Goal: Information Seeking & Learning: Learn about a topic

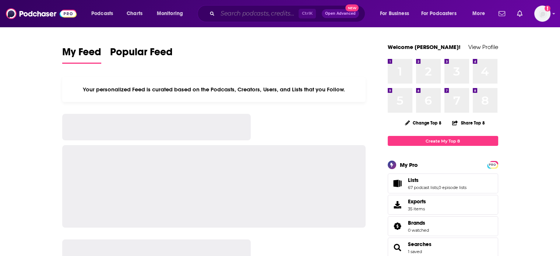
click at [250, 10] on input "Search podcasts, credits, & more..." at bounding box center [258, 14] width 81 height 12
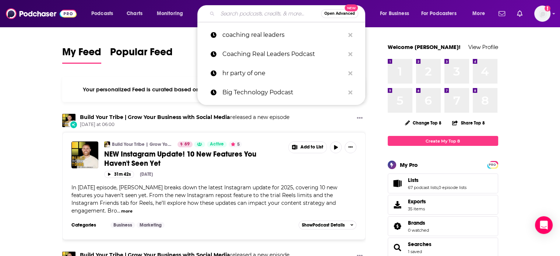
paste input "Health Matters"
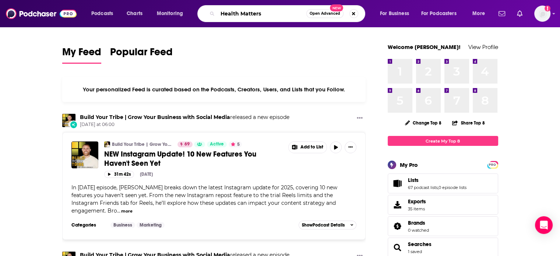
drag, startPoint x: 267, startPoint y: 16, endPoint x: 261, endPoint y: 20, distance: 6.9
click at [261, 20] on div "Health Matters Open Advanced New" at bounding box center [281, 13] width 168 height 17
type input "Health Matters"
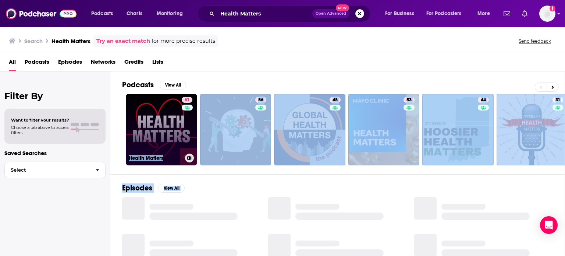
click at [172, 123] on link "61 Health Matters" at bounding box center [161, 129] width 71 height 71
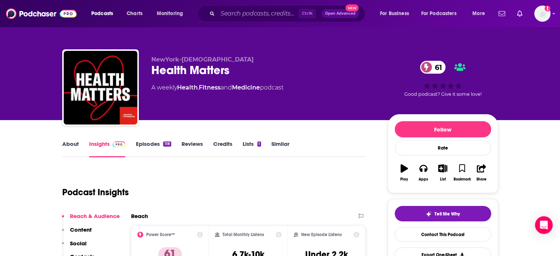
scroll to position [37, 0]
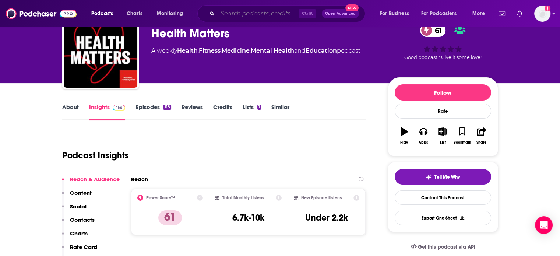
click at [225, 10] on input "Search podcasts, credits, & more..." at bounding box center [258, 14] width 81 height 12
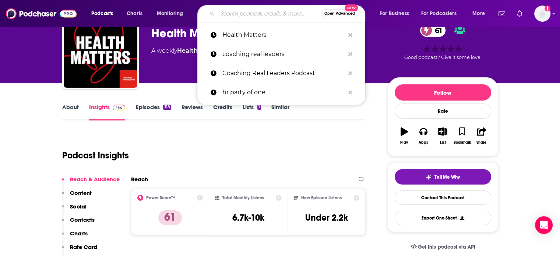
click at [225, 10] on input "Search podcasts, credits, & more..." at bounding box center [269, 14] width 103 height 12
paste input "Mayo Clinic Kids Trailer"
type input "Mayo Clinic Kids Trailer"
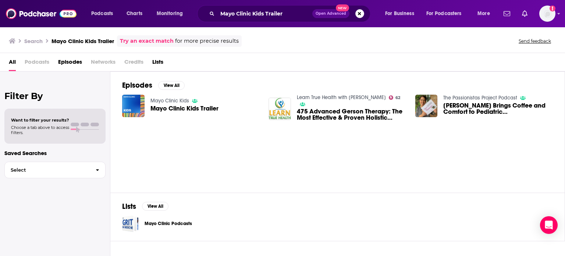
click at [184, 109] on span "Mayo Clinic Kids Trailer" at bounding box center [185, 108] width 68 height 6
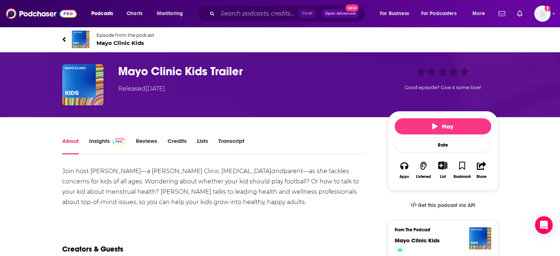
click at [123, 45] on span "Mayo Clinic Kids" at bounding box center [125, 42] width 58 height 7
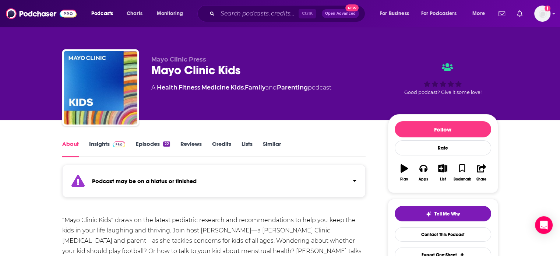
click at [143, 148] on link "Episodes 22" at bounding box center [152, 148] width 34 height 17
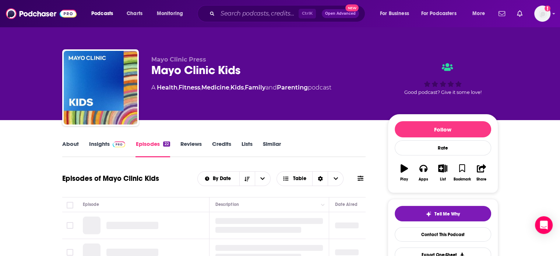
click at [108, 143] on link "Insights" at bounding box center [107, 148] width 36 height 17
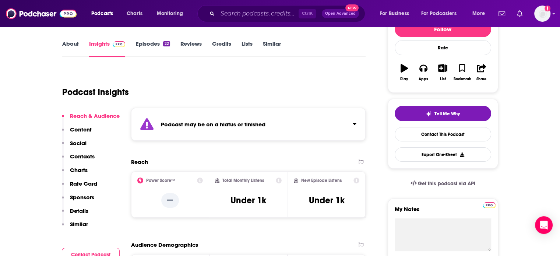
scroll to position [110, 0]
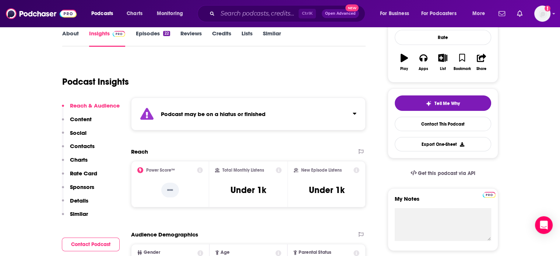
drag, startPoint x: 240, startPoint y: 4, endPoint x: 240, endPoint y: 11, distance: 7.8
click at [240, 11] on div "Podcasts Charts Monitoring Ctrl K Open Advanced New For Business For Podcasters…" at bounding box center [280, 13] width 560 height 27
click at [240, 11] on input "Search podcasts, credits, & more..." at bounding box center [258, 14] width 81 height 12
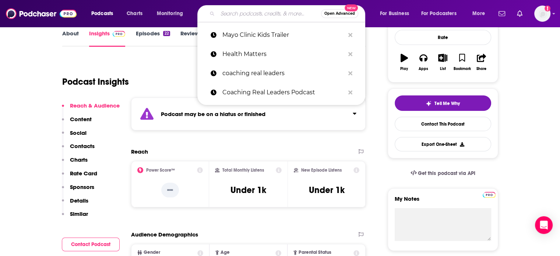
paste input "On Nutrition"
type input "On Nutrition"
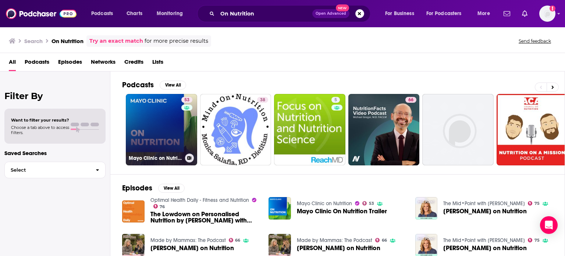
click at [168, 125] on link "53 Mayo Clinic on Nutrition" at bounding box center [161, 129] width 71 height 71
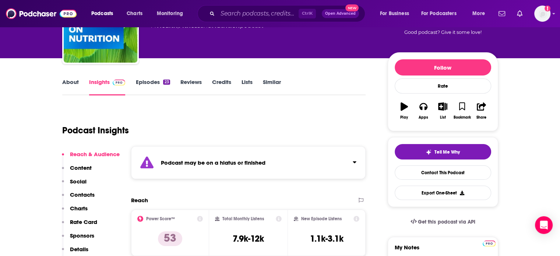
scroll to position [74, 0]
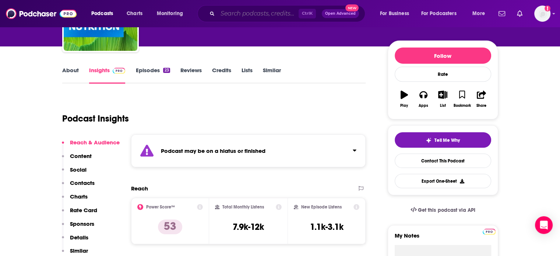
click at [254, 15] on input "Search podcasts, credits, & more..." at bounding box center [258, 14] width 81 height 12
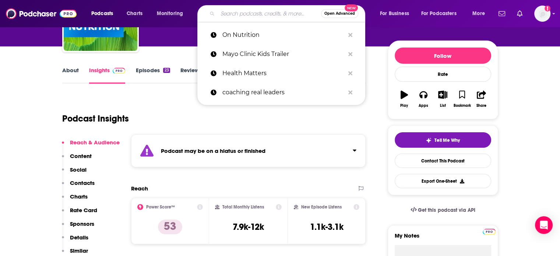
paste input "Aging Forward"
type input "Aging Forward"
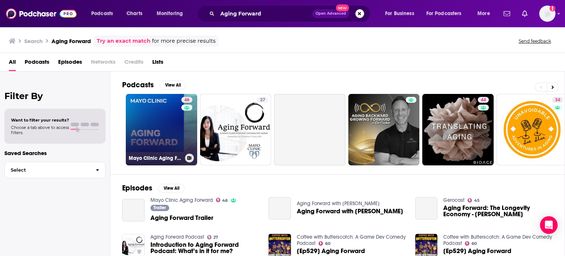
click at [180, 122] on link "46 Mayo Clinic Aging Forward" at bounding box center [161, 129] width 71 height 71
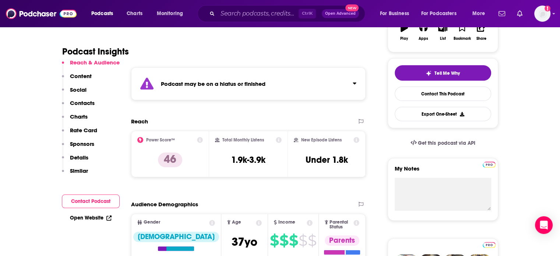
scroll to position [147, 0]
